Goal: Check status: Check status

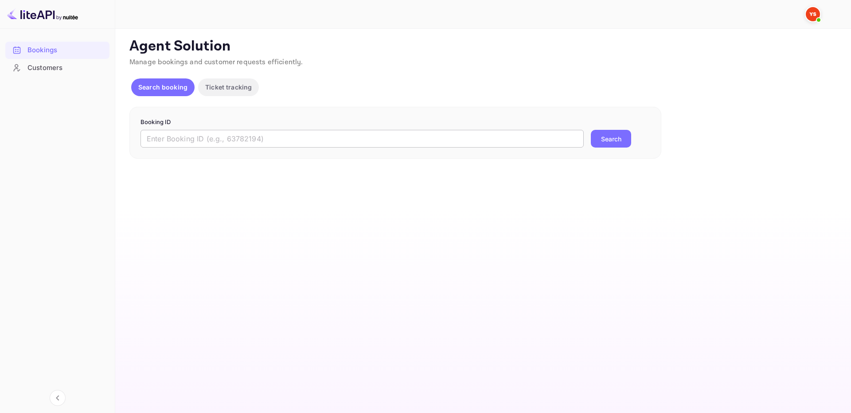
click at [551, 132] on input "text" at bounding box center [361, 139] width 443 height 18
paste input "9390382"
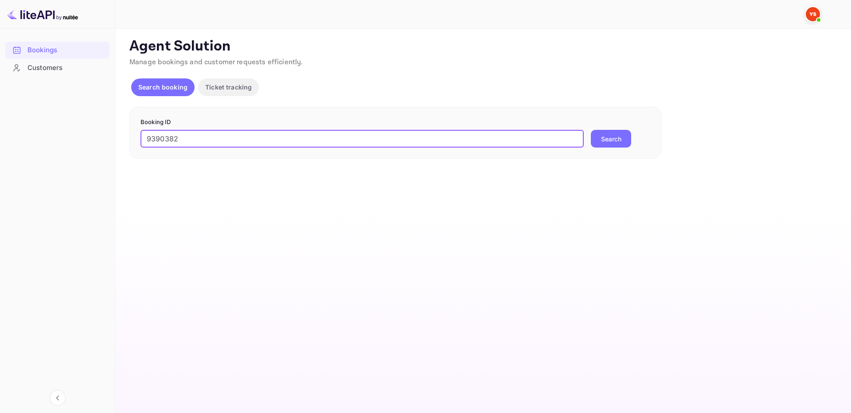
type input "9390382"
click at [619, 136] on button "Search" at bounding box center [611, 139] width 40 height 18
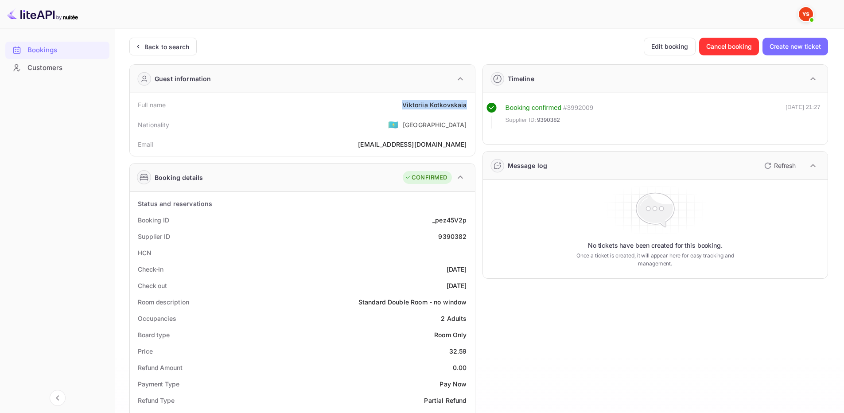
drag, startPoint x: 401, startPoint y: 108, endPoint x: 467, endPoint y: 110, distance: 66.0
click at [467, 110] on div "Full name [PERSON_NAME]" at bounding box center [302, 105] width 338 height 16
copy div "[PERSON_NAME]"
drag, startPoint x: 450, startPoint y: 354, endPoint x: 468, endPoint y: 353, distance: 18.6
click at [468, 354] on div "Price 32.59" at bounding box center [302, 351] width 338 height 16
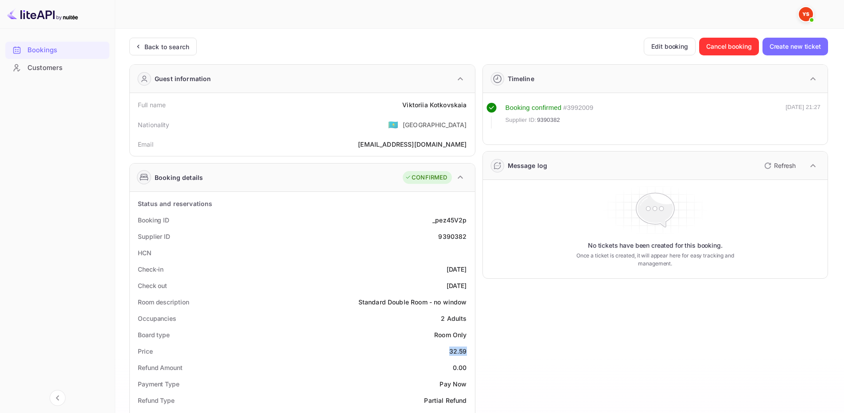
copy div "32.59"
